Goal: Task Accomplishment & Management: Use online tool/utility

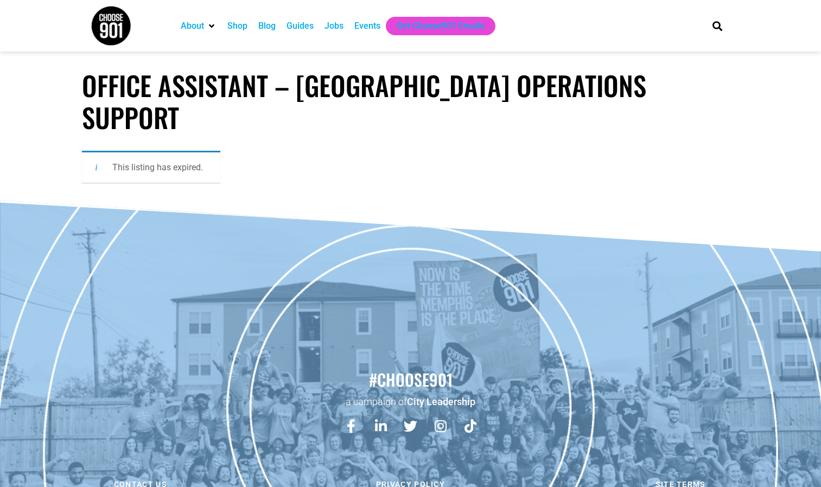
click at [325, 25] on div "Jobs" at bounding box center [334, 26] width 30 height 18
click at [335, 28] on div "Jobs" at bounding box center [334, 26] width 19 height 13
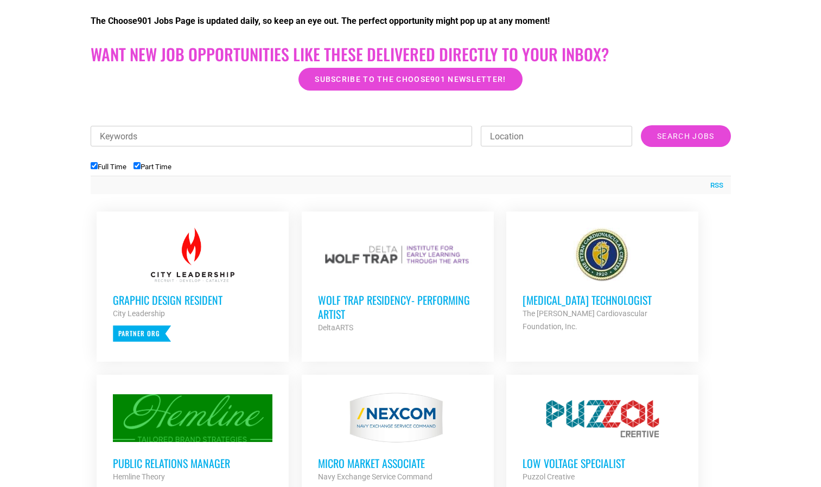
scroll to position [288, 0]
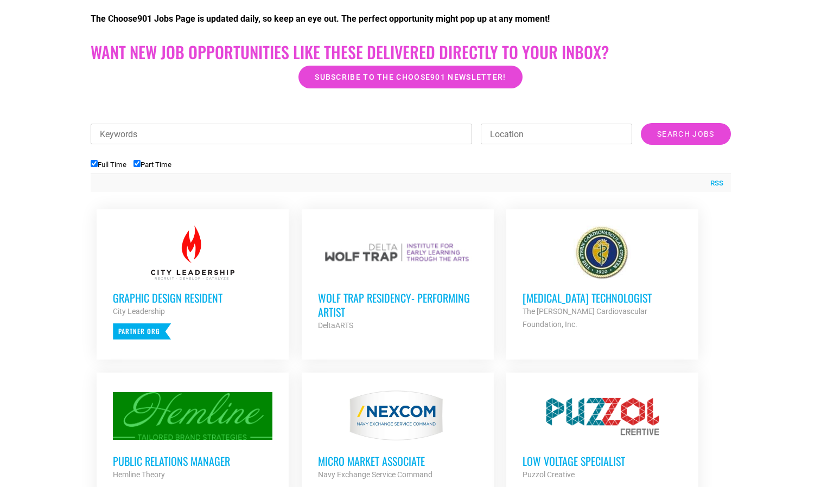
click at [601, 137] on input "Location" at bounding box center [556, 134] width 151 height 21
type input "[GEOGRAPHIC_DATA]"
click at [670, 134] on input "Search Jobs" at bounding box center [686, 134] width 90 height 22
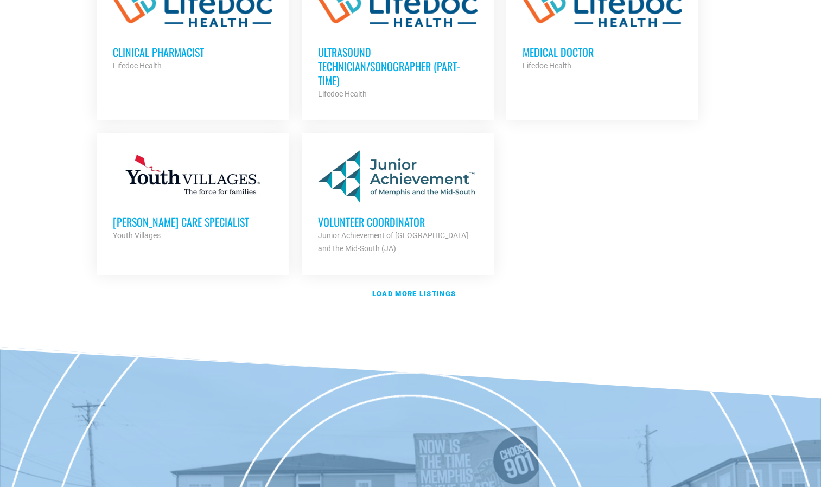
scroll to position [1315, 0]
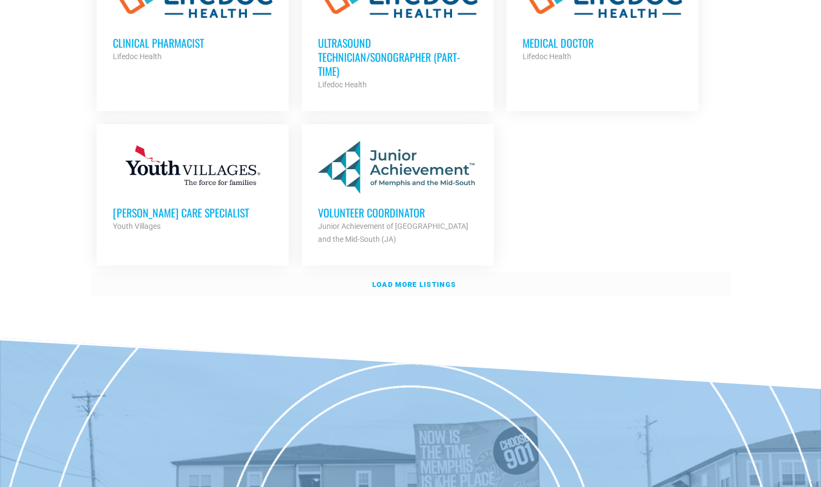
click at [418, 282] on strong "Load more listings" at bounding box center [414, 285] width 84 height 8
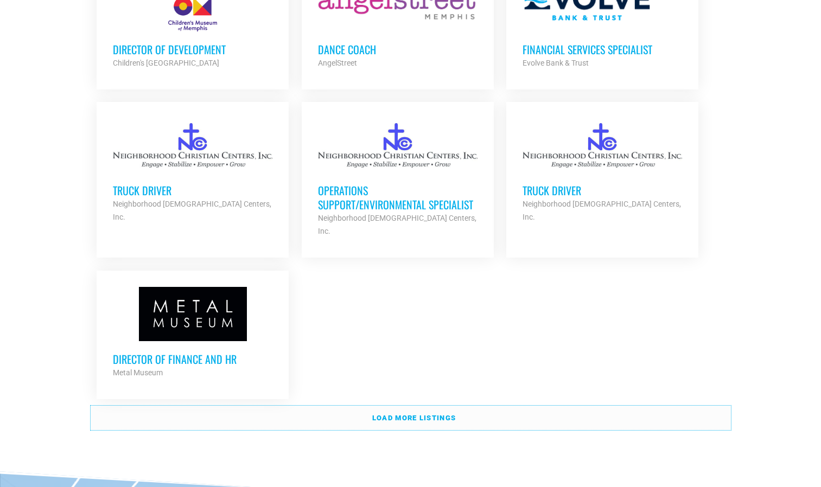
scroll to position [2241, 0]
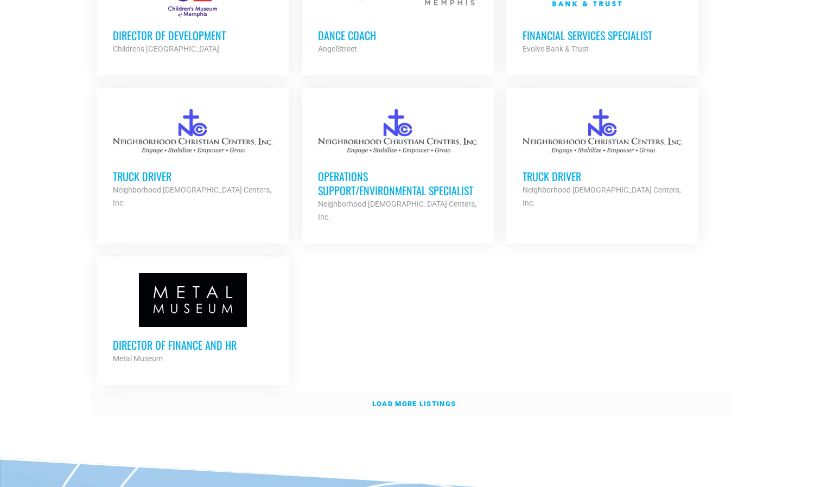
click at [401, 400] on strong "Load more listings" at bounding box center [414, 404] width 84 height 8
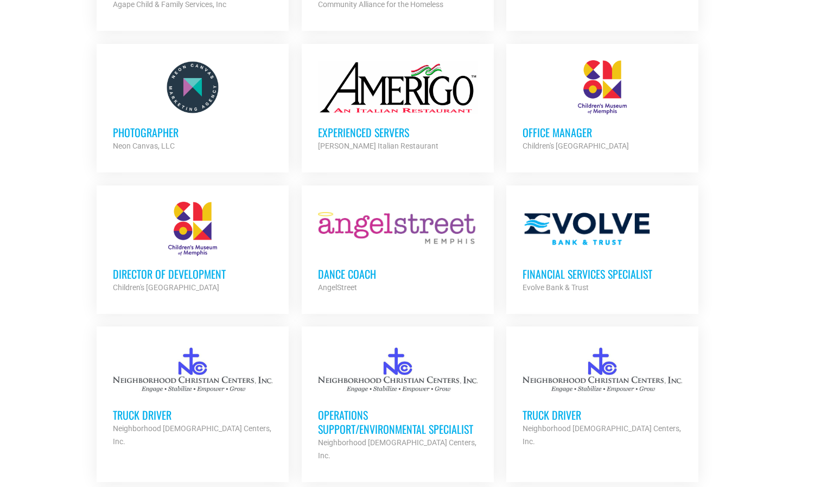
scroll to position [1971, 0]
